Goal: Task Accomplishment & Management: Manage account settings

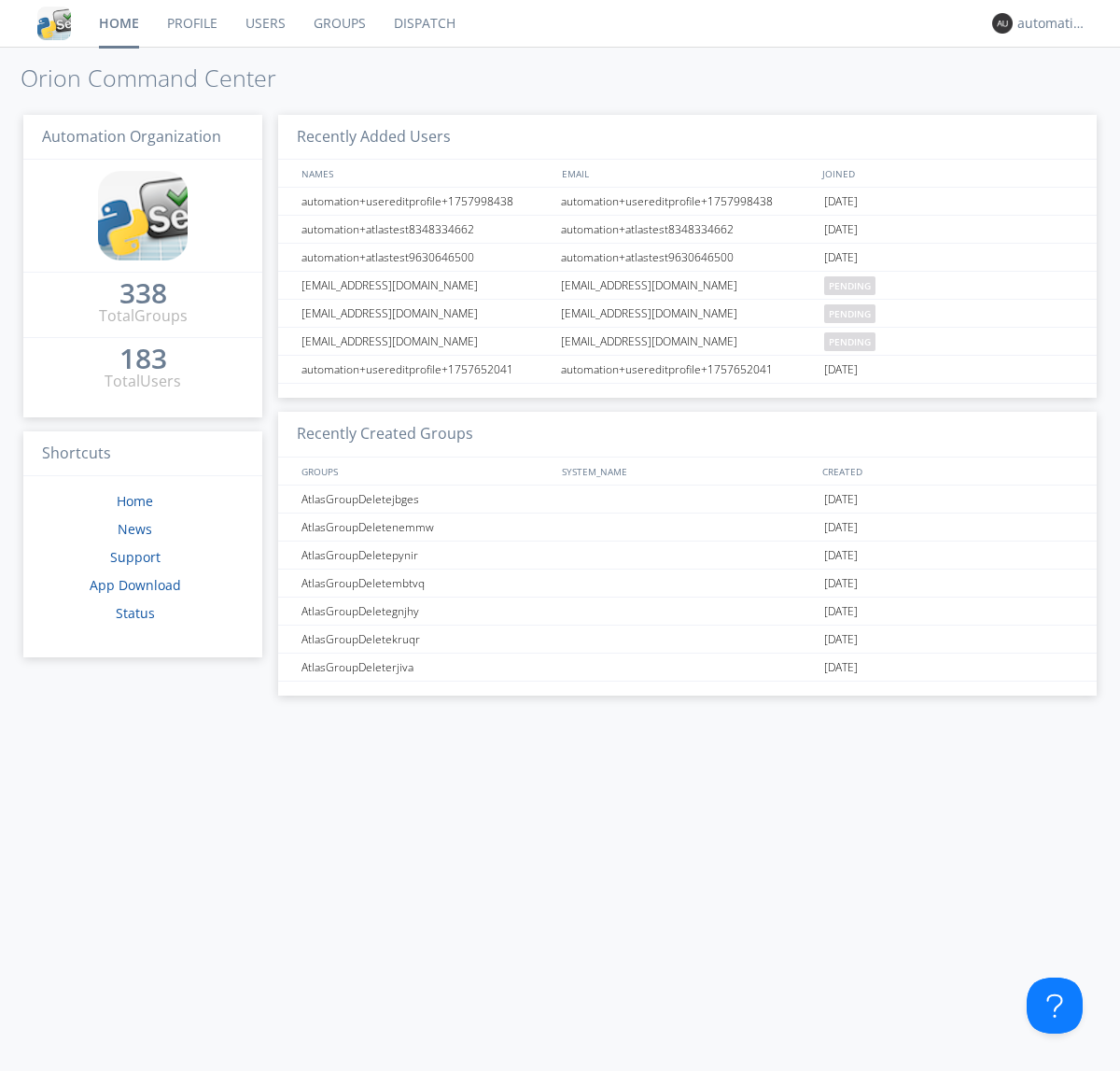
click at [423, 24] on link "Dispatch" at bounding box center [425, 23] width 90 height 46
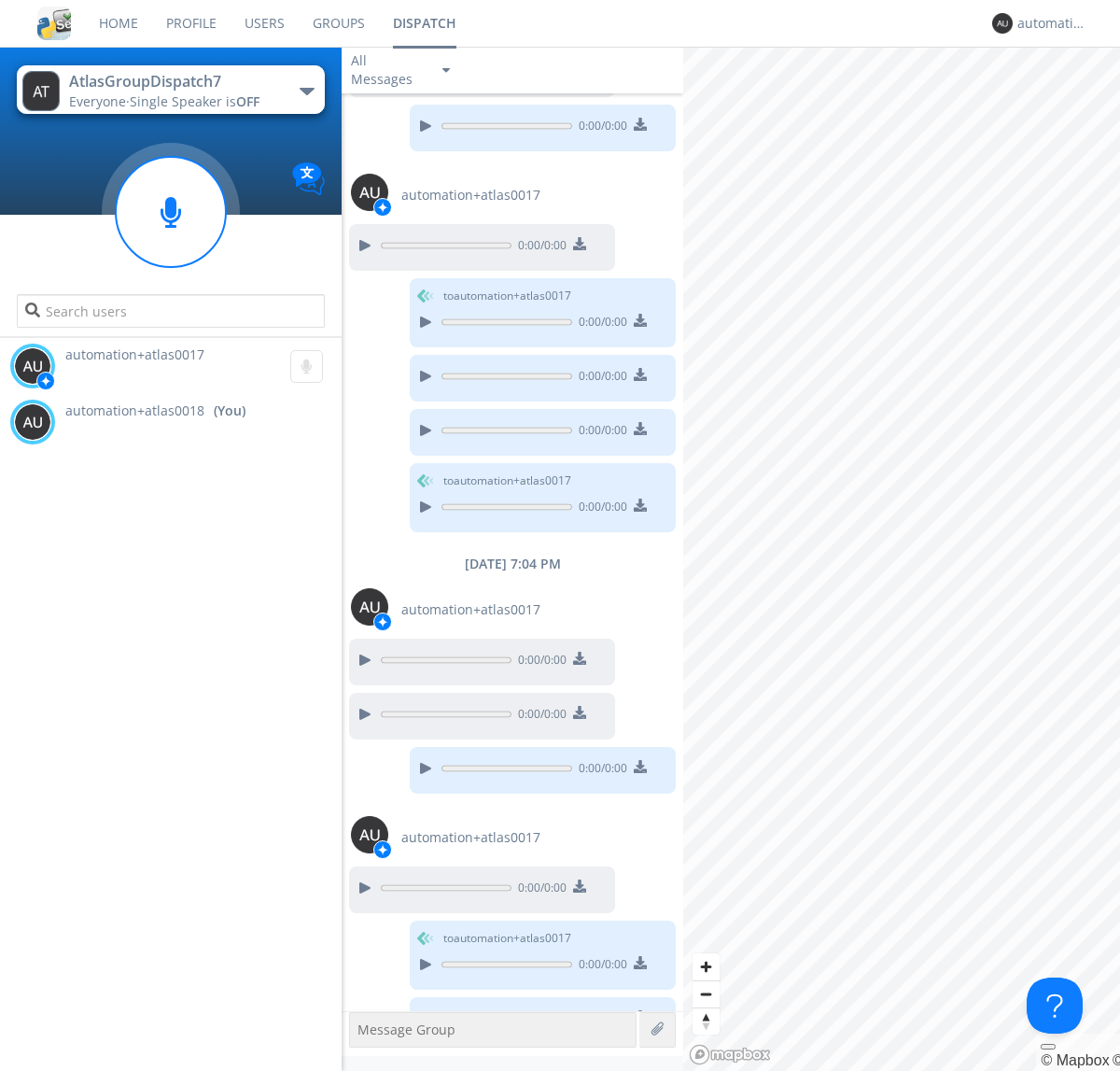
scroll to position [236, 0]
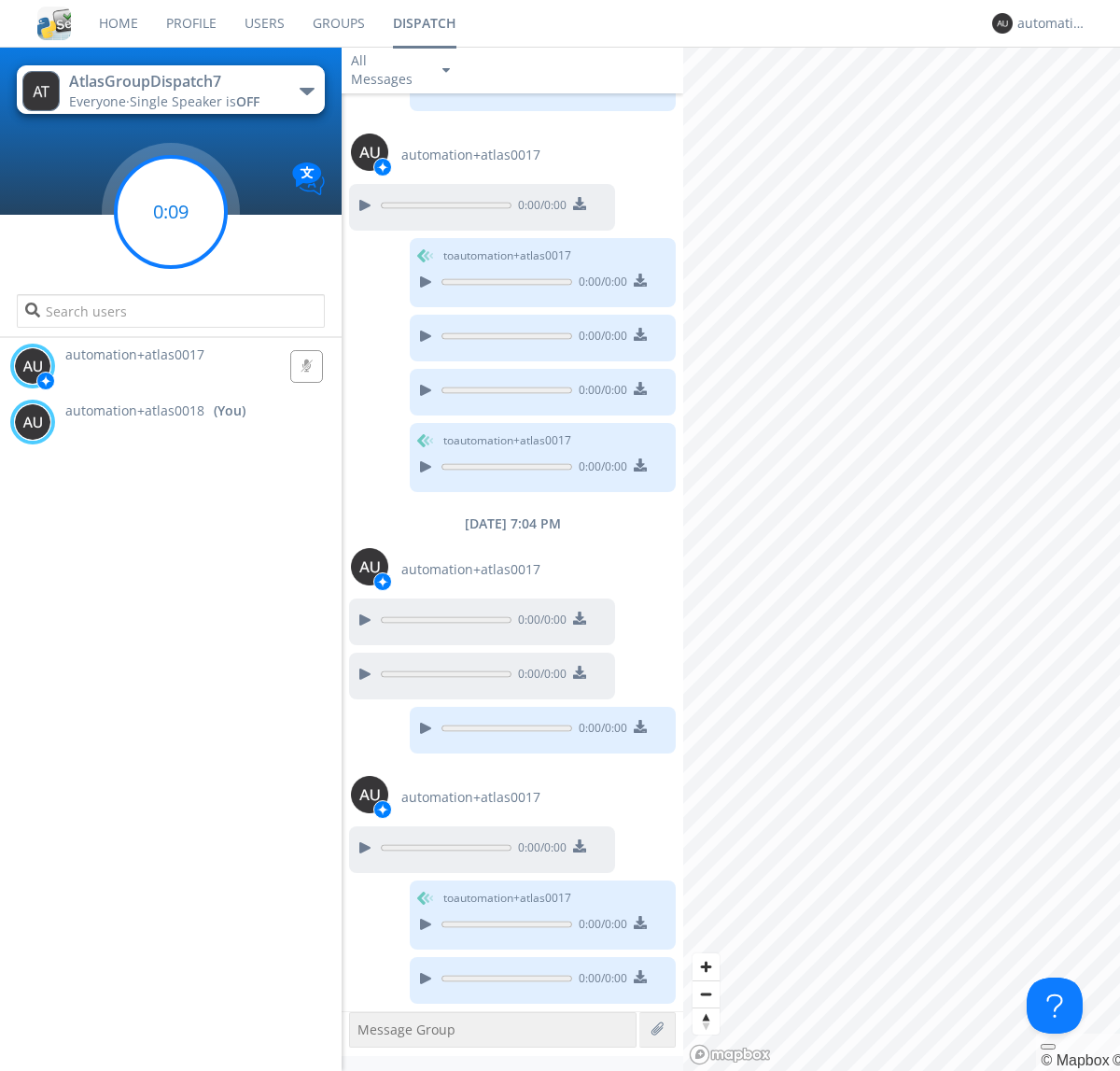
click at [171, 212] on g at bounding box center [171, 212] width 110 height 110
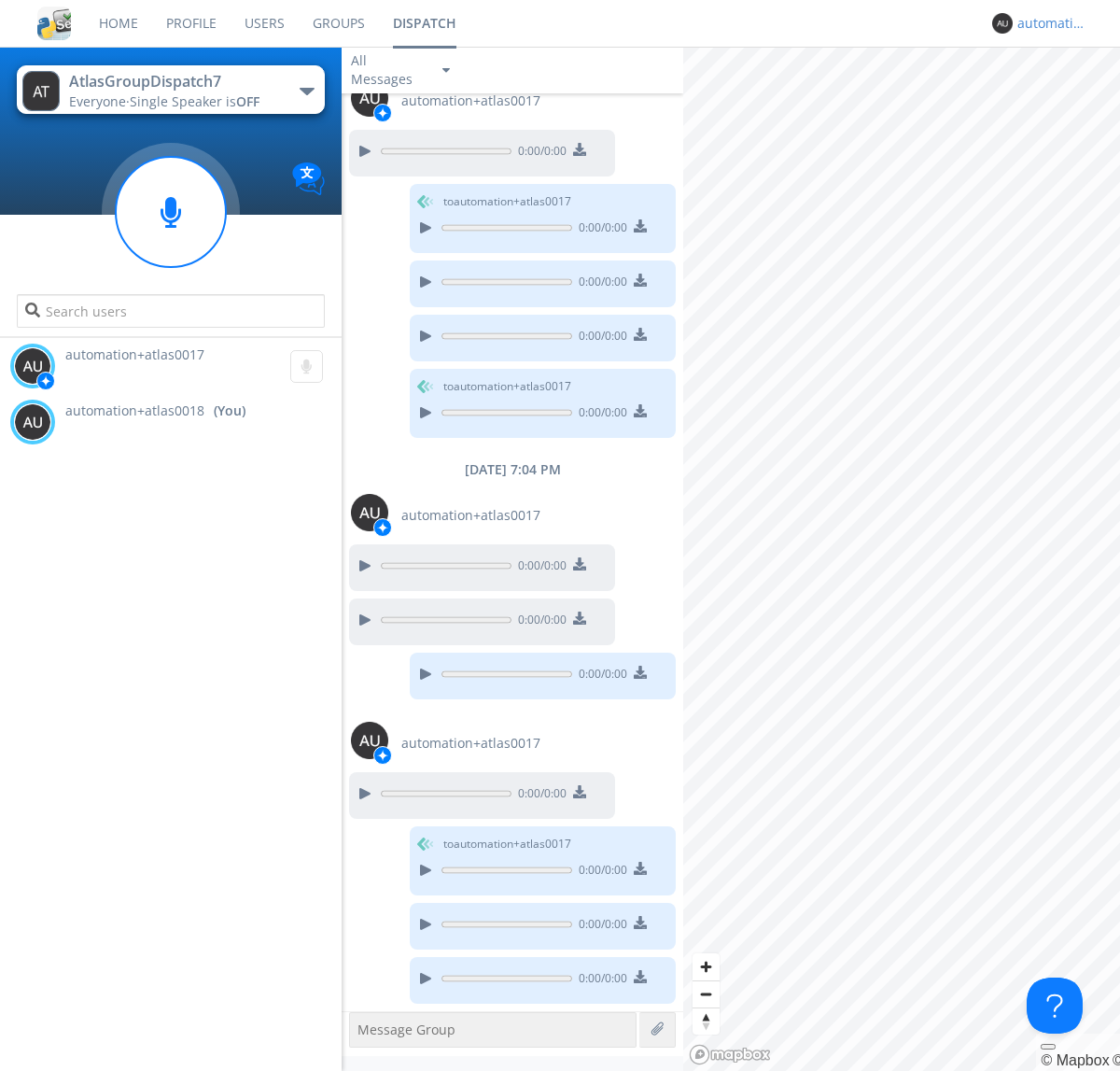
click at [1047, 24] on div "automation+atlas0018" at bounding box center [1053, 24] width 70 height 19
click at [1061, 98] on div "Log Out" at bounding box center [1061, 99] width 96 height 33
